Goal: Find specific page/section: Find specific page/section

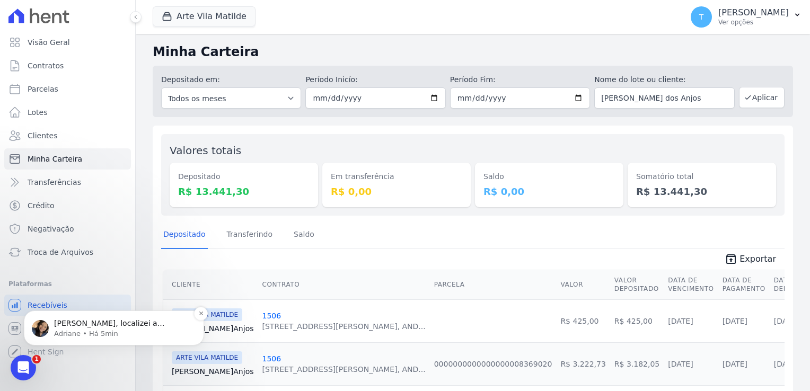
scroll to position [159, 0]
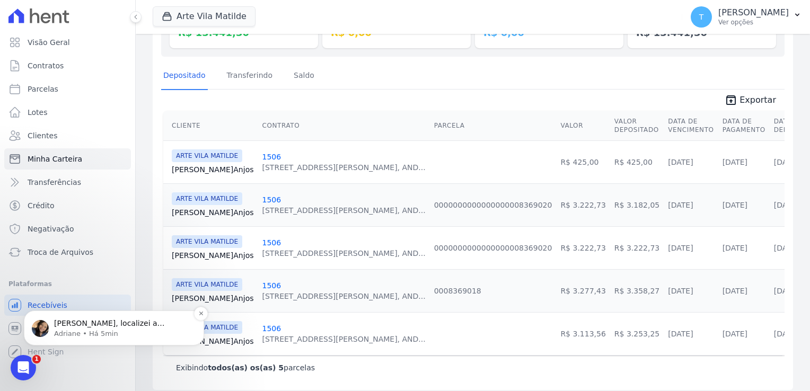
click at [90, 328] on p "[PERSON_NAME], localizei a cobrança paga. A remessa foi importada no empreendim…" at bounding box center [122, 324] width 137 height 11
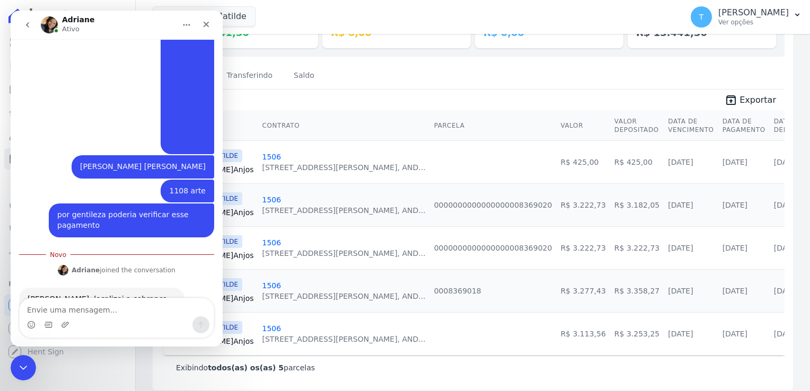
scroll to position [217, 0]
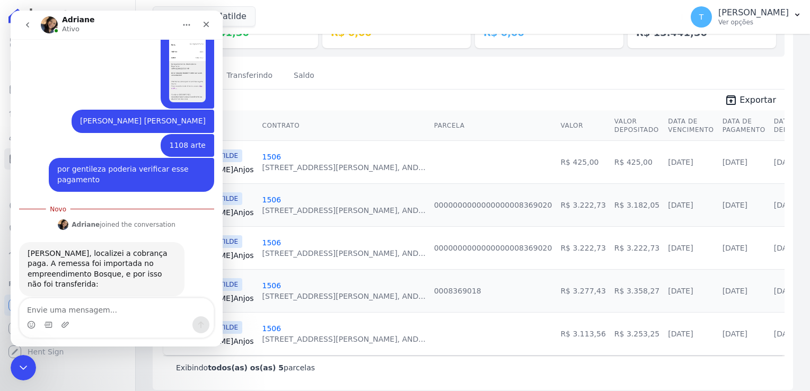
click at [88, 309] on textarea "Envie uma mensagem..." at bounding box center [117, 307] width 194 height 18
type textarea "consegue efetuar a correção?"
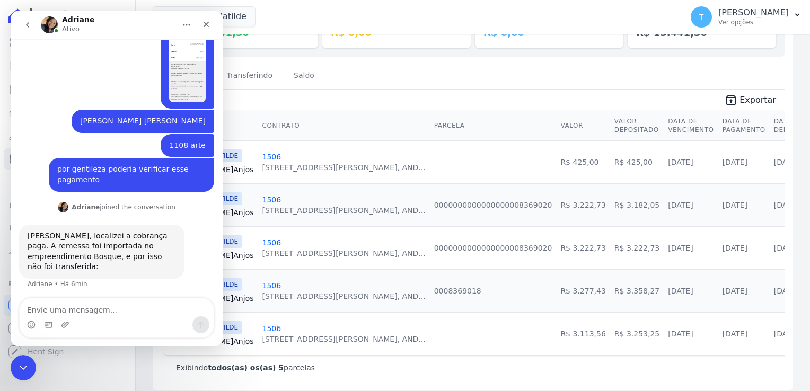
scroll to position [231, 0]
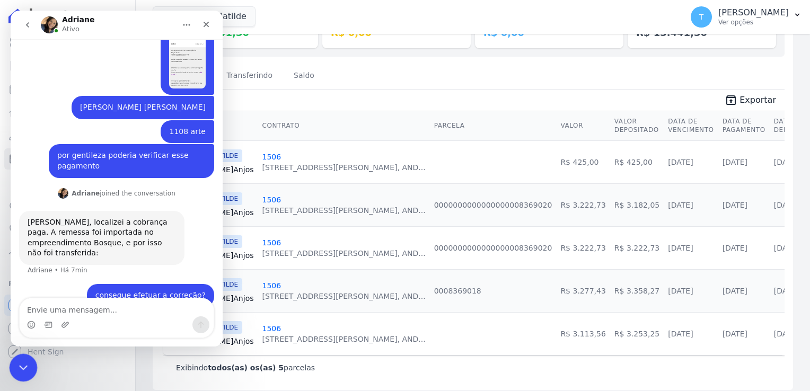
click at [28, 365] on div "Encerramento do Messenger da Intercom" at bounding box center [21, 365] width 25 height 25
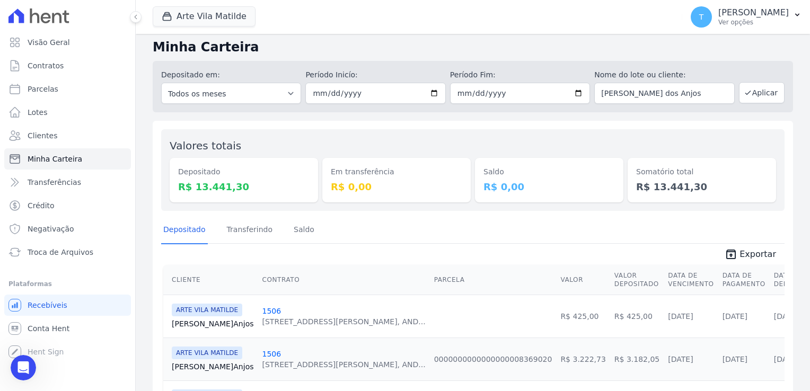
scroll to position [0, 0]
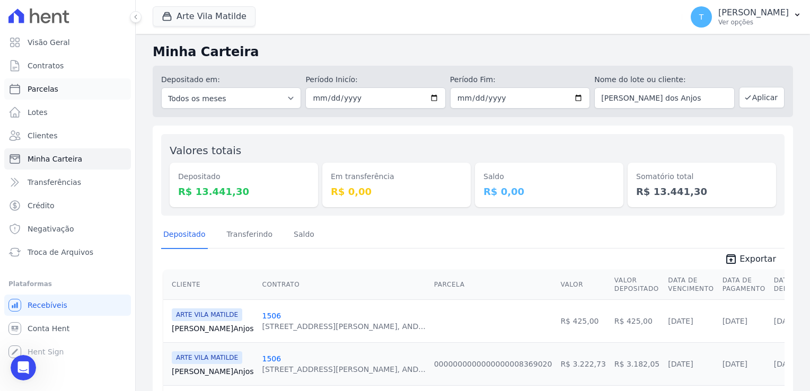
click at [56, 88] on link "Parcelas" at bounding box center [67, 88] width 127 height 21
select select
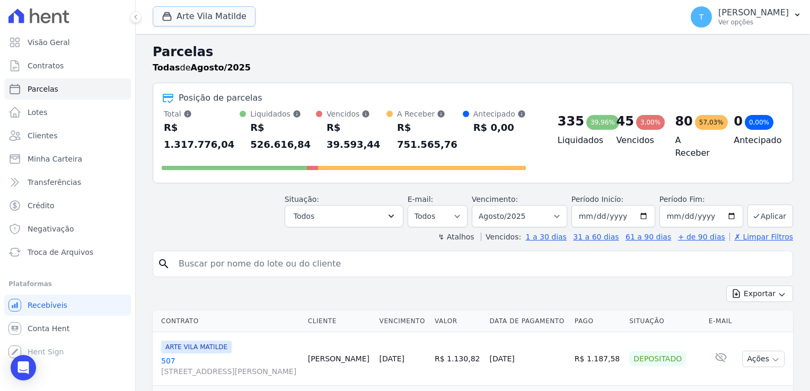
click at [206, 18] on button "Arte Vila Matilde" at bounding box center [204, 16] width 103 height 20
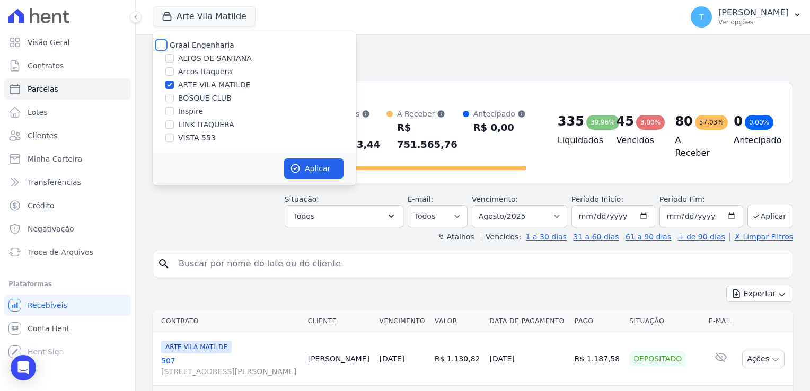
click at [163, 46] on input "Graal Engenharia" at bounding box center [161, 45] width 8 height 8
checkbox input "true"
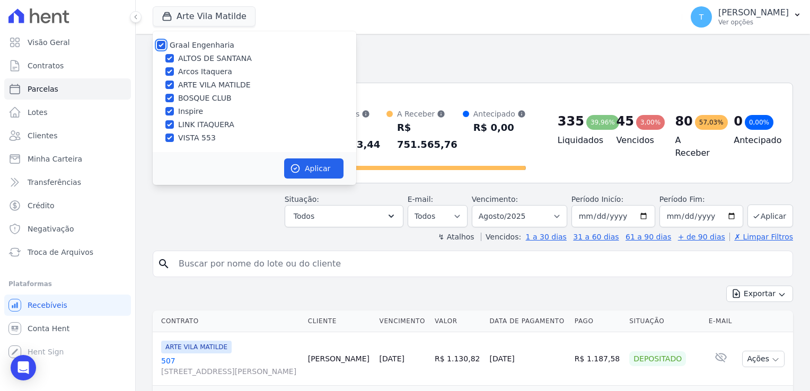
checkbox input "true"
click at [314, 165] on button "Aplicar" at bounding box center [313, 168] width 59 height 20
select select
